Goal: Connect with others: Connect with others

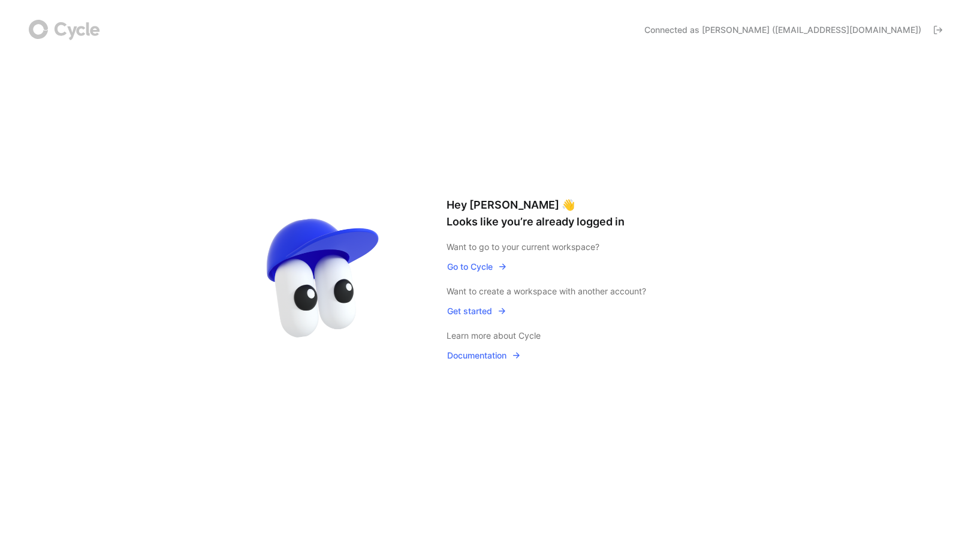
click at [468, 265] on span "Go to Cycle" at bounding box center [477, 266] width 60 height 14
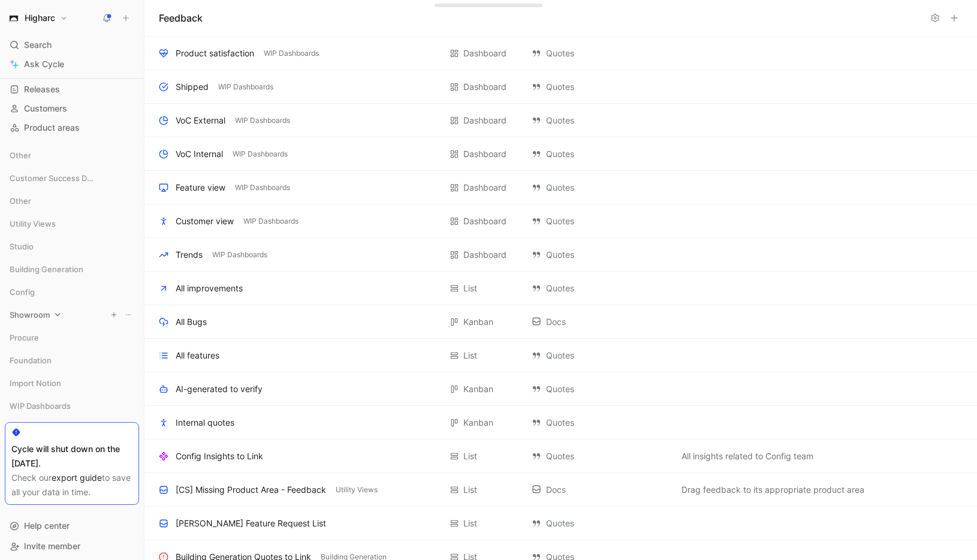
scroll to position [84, 0]
click at [46, 540] on span "Invite member" at bounding box center [52, 541] width 56 height 10
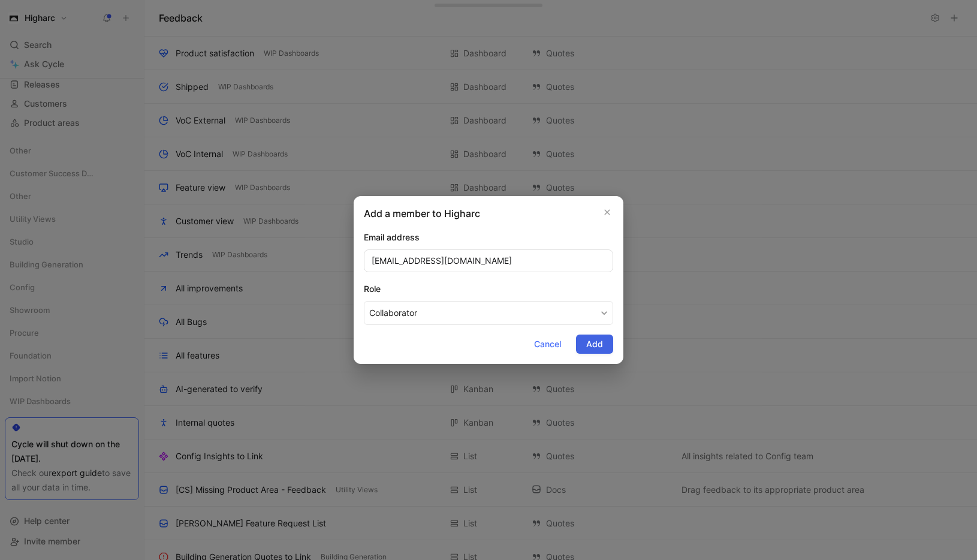
type input "[EMAIL_ADDRESS][DOMAIN_NAME]"
click at [607, 343] on button "Add" at bounding box center [594, 343] width 37 height 19
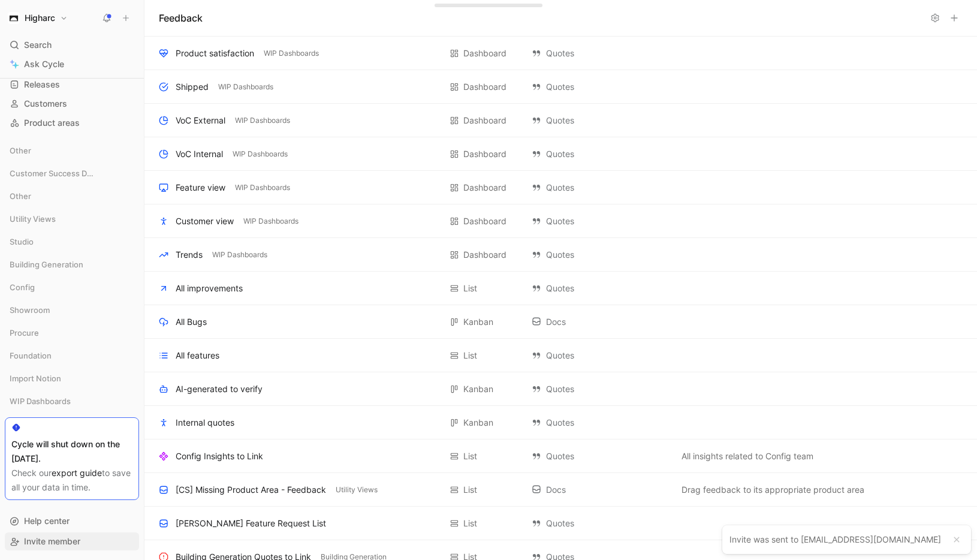
click at [66, 539] on span "Invite member" at bounding box center [52, 541] width 56 height 10
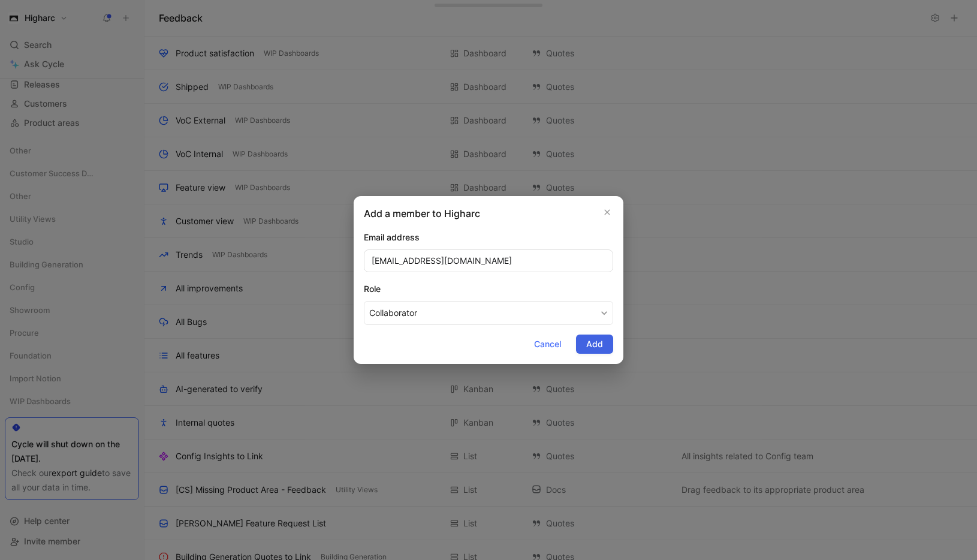
type input "[EMAIL_ADDRESS][DOMAIN_NAME]"
click at [601, 348] on span "Add" at bounding box center [594, 344] width 17 height 14
